Goal: Find specific page/section: Find specific page/section

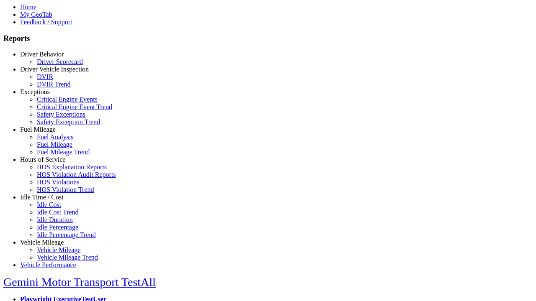
click at [48, 201] on link "Idle Time / Cost" at bounding box center [42, 197] width 44 height 7
click at [54, 209] on link "Idle Cost" at bounding box center [49, 204] width 24 height 7
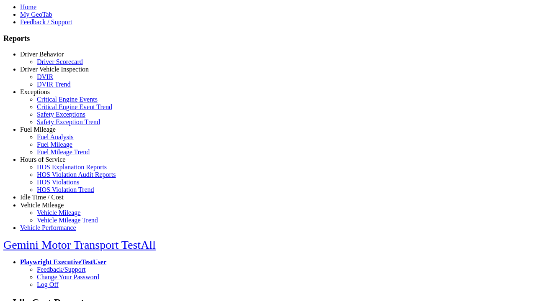
select select "**"
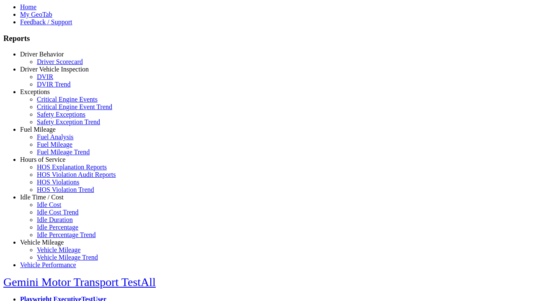
type input "**********"
